Goal: Find specific page/section: Find specific page/section

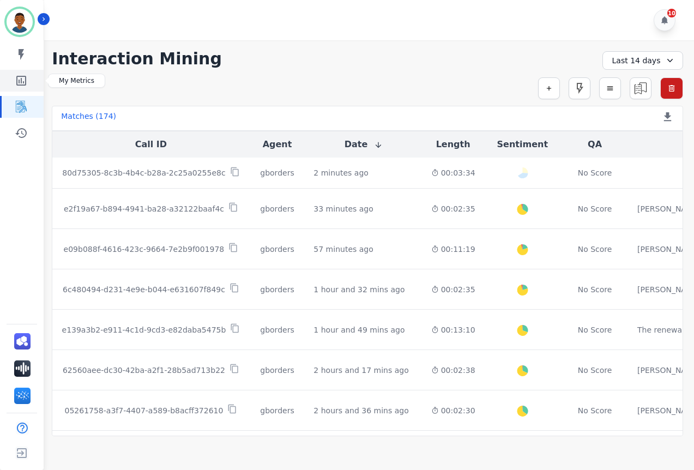
click at [19, 79] on icon "Sidebar" at bounding box center [21, 80] width 13 height 13
